Goal: Download file/media

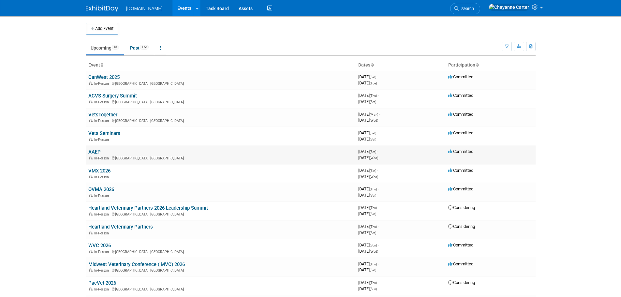
click at [99, 152] on link "AAEP" at bounding box center [94, 152] width 12 height 6
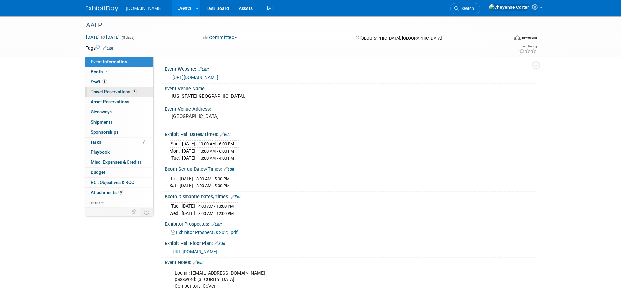
click at [120, 90] on span "Travel Reservations 6" at bounding box center [114, 91] width 46 height 5
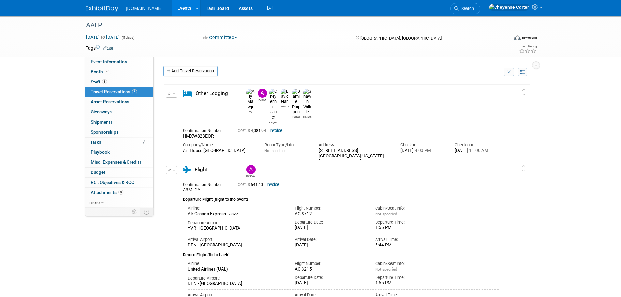
click at [219, 174] on link "RC9PWDCD5Q.pdf" at bounding box center [207, 176] width 38 height 5
